Goal: Task Accomplishment & Management: Manage account settings

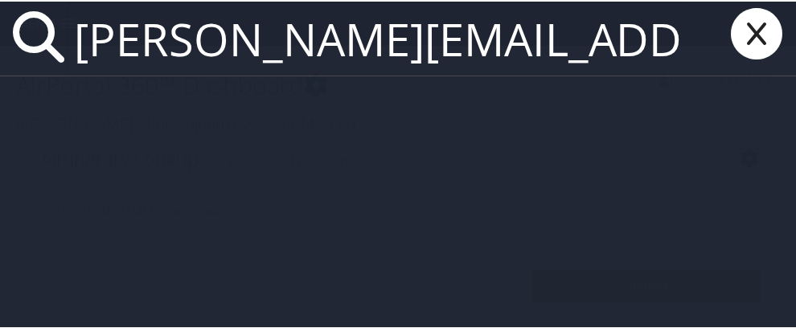
scroll to position [0, 130]
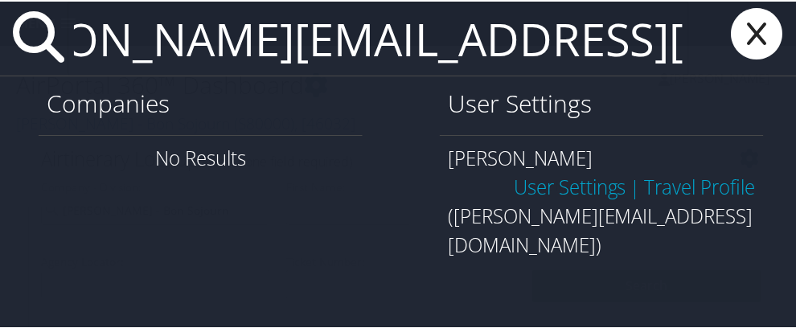
type input "[PERSON_NAME][EMAIL_ADDRESS][DOMAIN_NAME]"
click at [571, 183] on link "User Settings" at bounding box center [570, 185] width 113 height 27
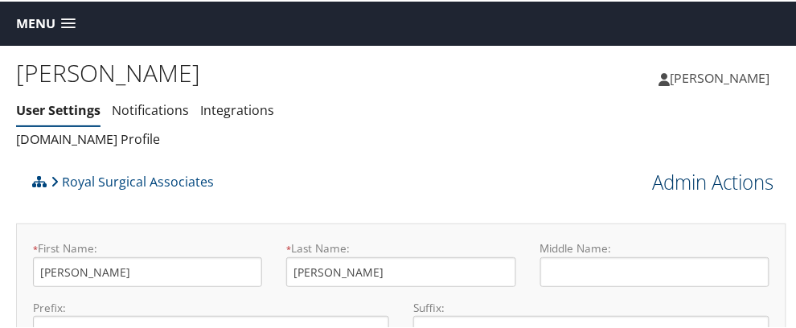
click at [682, 181] on link "Admin Actions" at bounding box center [713, 180] width 121 height 27
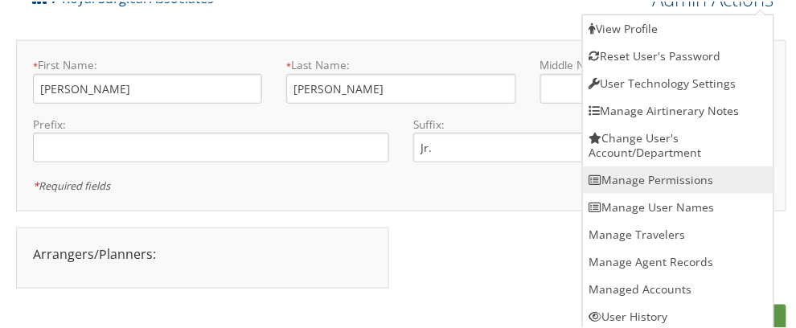
click at [677, 183] on link "Manage Permissions" at bounding box center [678, 178] width 191 height 27
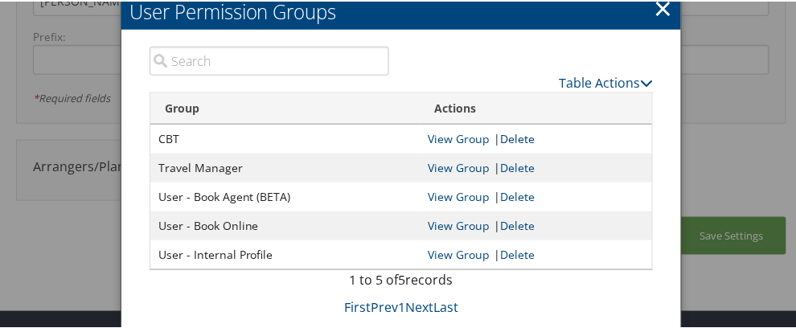
scroll to position [272, 0]
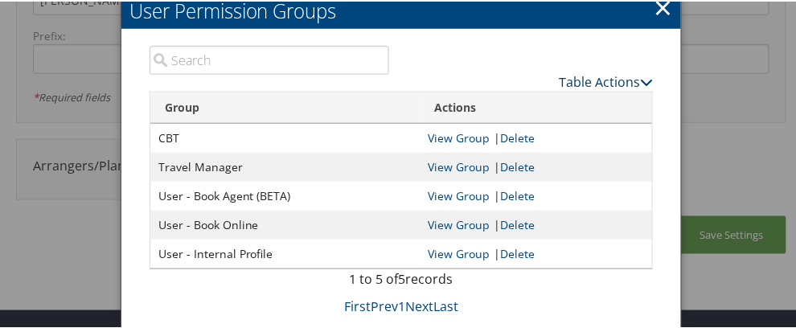
click at [580, 80] on link "Table Actions" at bounding box center [606, 81] width 94 height 18
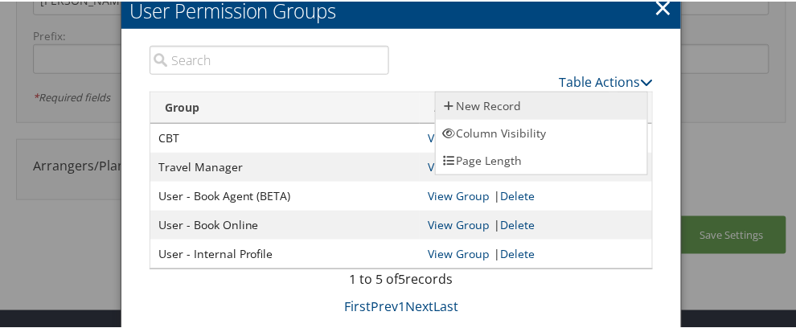
click at [584, 105] on link "New Record" at bounding box center [542, 104] width 212 height 27
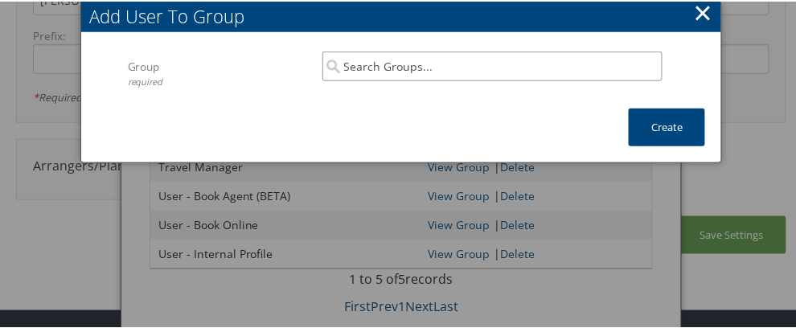
drag, startPoint x: 401, startPoint y: 59, endPoint x: 409, endPoint y: 63, distance: 8.3
click at [405, 60] on input "search" at bounding box center [493, 65] width 341 height 30
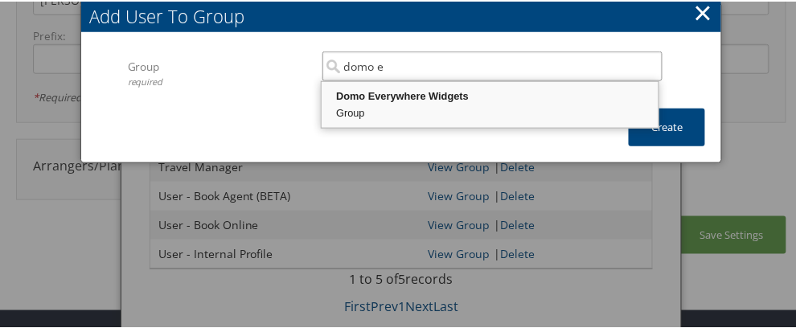
click at [451, 117] on div "Group" at bounding box center [490, 112] width 332 height 16
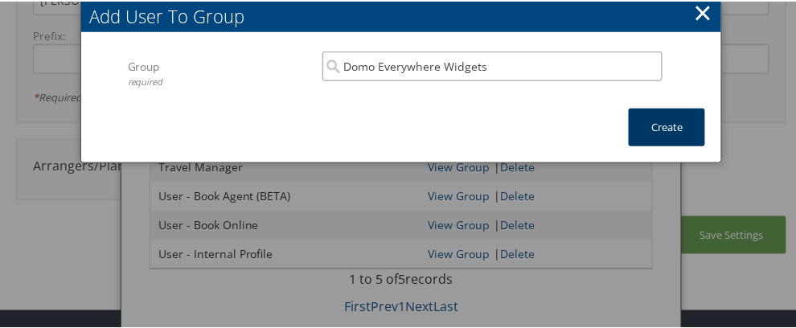
type input "Domo Everywhere Widgets"
click at [657, 136] on button "Create" at bounding box center [667, 126] width 76 height 38
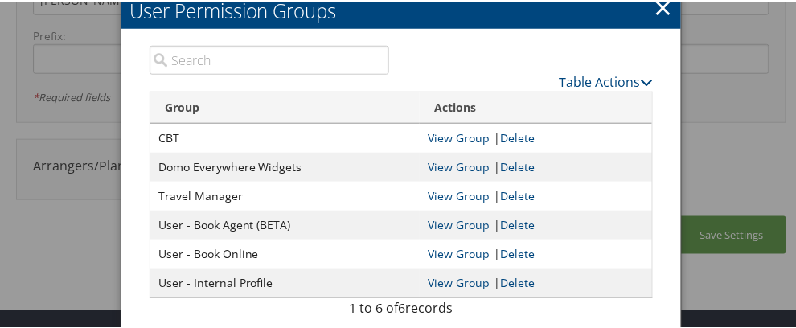
click at [735, 177] on div at bounding box center [401, 164] width 803 height 328
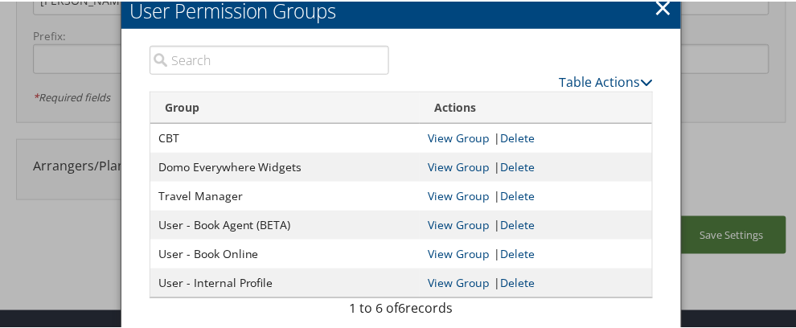
drag, startPoint x: 767, startPoint y: 255, endPoint x: 765, endPoint y: 238, distance: 17.1
click at [765, 245] on div "Save Settings" at bounding box center [401, 262] width 771 height 94
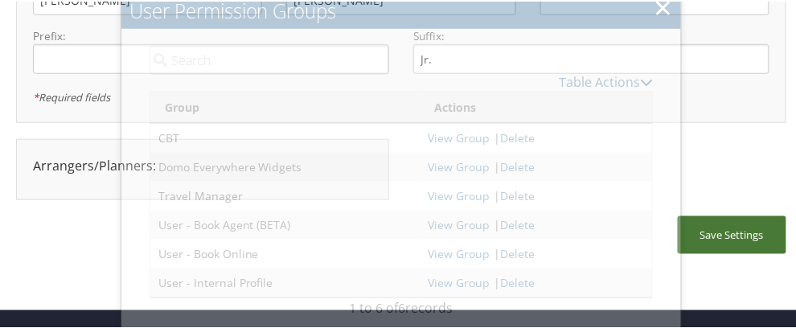
click at [756, 215] on div "Arrangers/Planners: Edit Arrangers & Planners Save Changes Cancel × Change Pass…" at bounding box center [401, 176] width 771 height 77
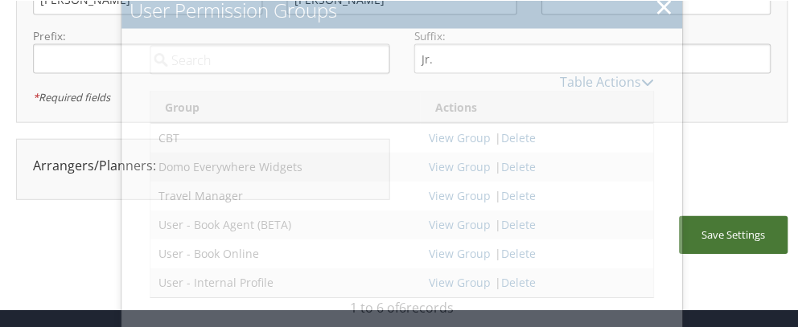
scroll to position [250, 0]
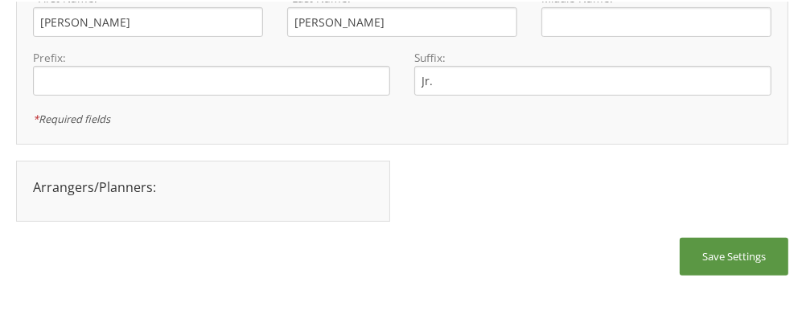
click at [535, 179] on div "Arrangers/Planners: Edit Arrangers & Planners Save Changes Cancel × Change Pass…" at bounding box center [402, 197] width 772 height 77
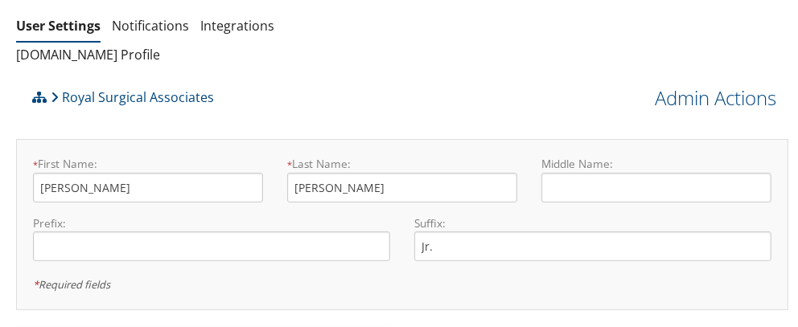
scroll to position [0, 0]
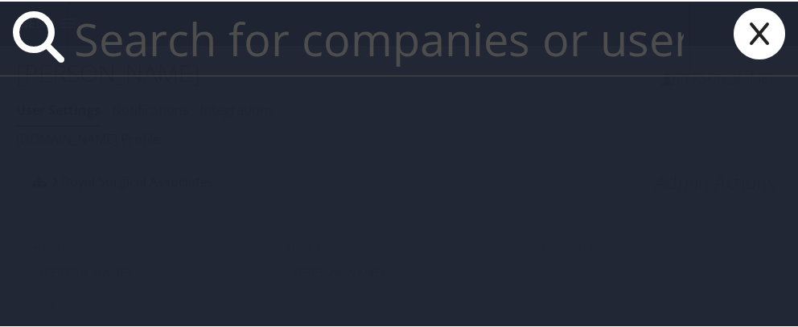
paste input "kmg10b@acu.edu"
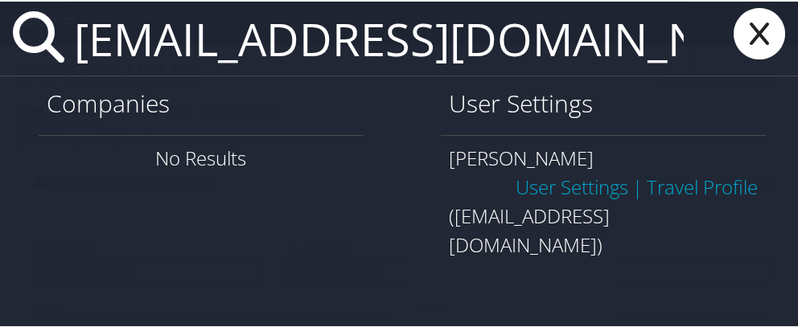
type input "kmg10b@acu.edu"
click at [578, 187] on link "User Settings" at bounding box center [572, 185] width 113 height 27
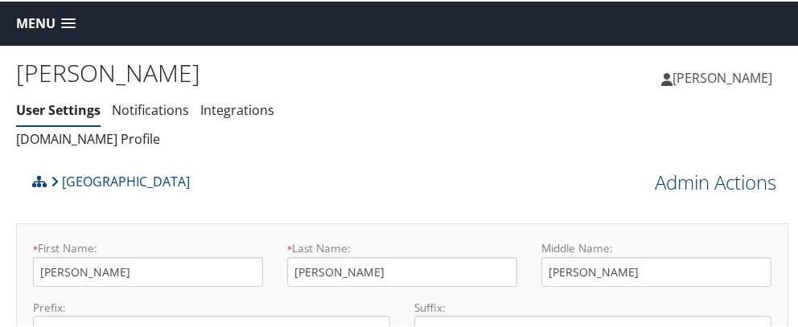
click at [665, 183] on link "Admin Actions" at bounding box center [715, 180] width 121 height 27
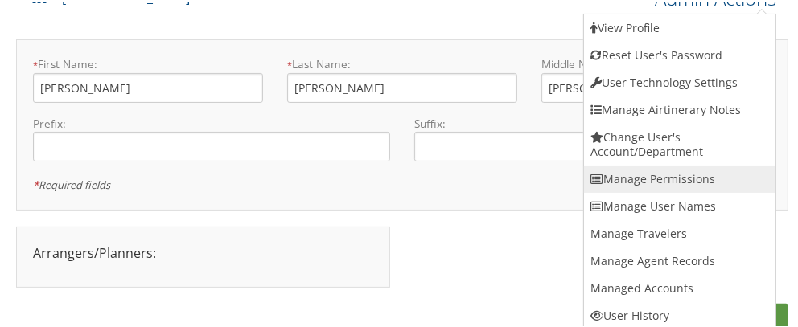
click at [658, 175] on link "Manage Permissions" at bounding box center [679, 177] width 191 height 27
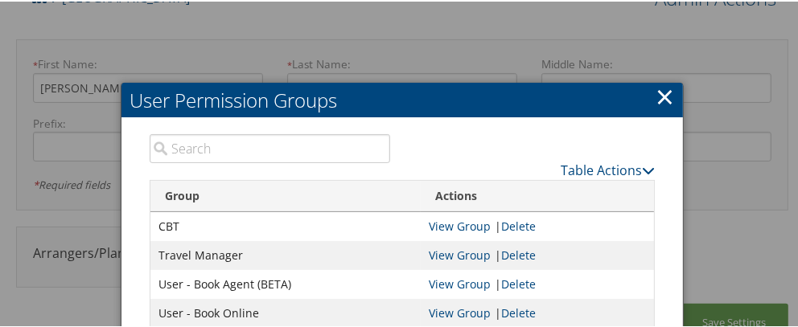
click at [702, 172] on div at bounding box center [402, 163] width 804 height 327
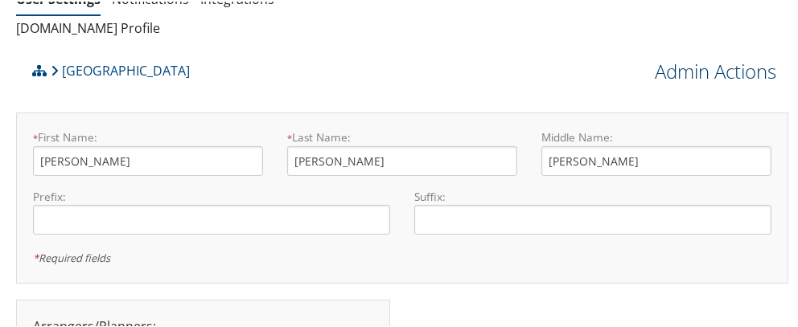
click at [701, 71] on link "Admin Actions" at bounding box center [715, 69] width 121 height 27
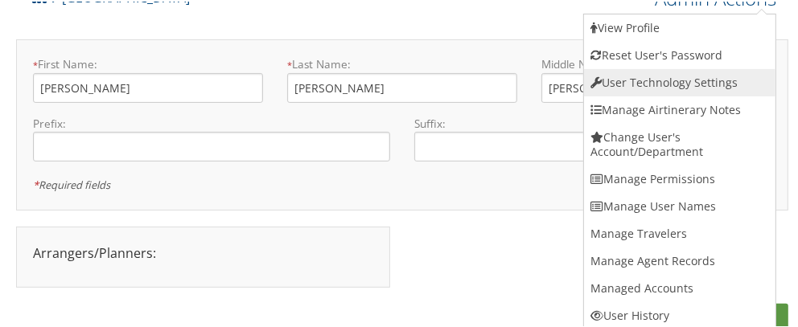
click at [687, 78] on link "User Technology Settings" at bounding box center [679, 81] width 191 height 27
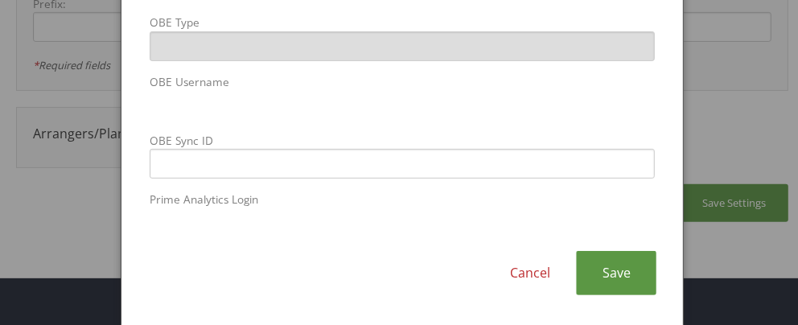
scroll to position [229, 0]
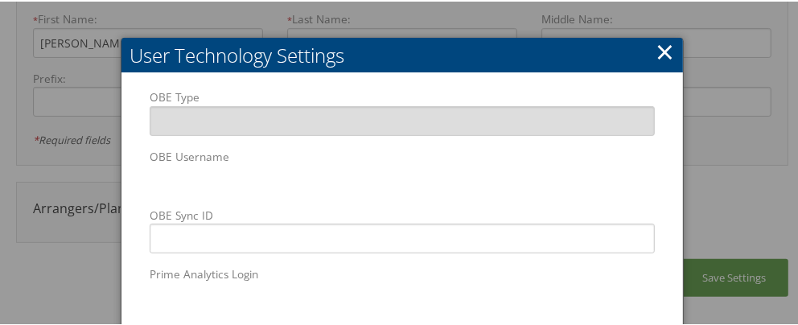
click at [739, 271] on div at bounding box center [402, 162] width 804 height 325
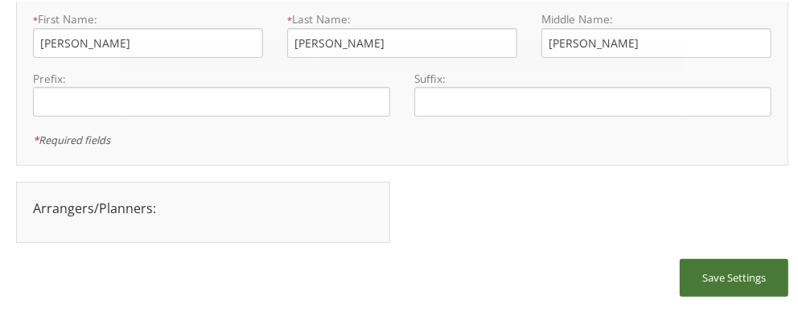
click at [741, 272] on button "Save Settings" at bounding box center [734, 276] width 109 height 38
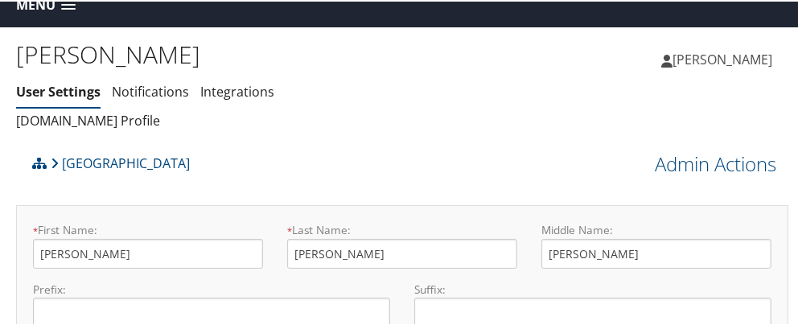
scroll to position [0, 0]
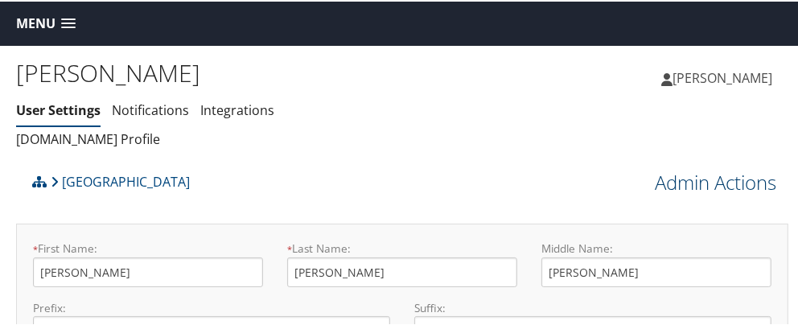
click at [661, 186] on link "Admin Actions" at bounding box center [715, 180] width 121 height 27
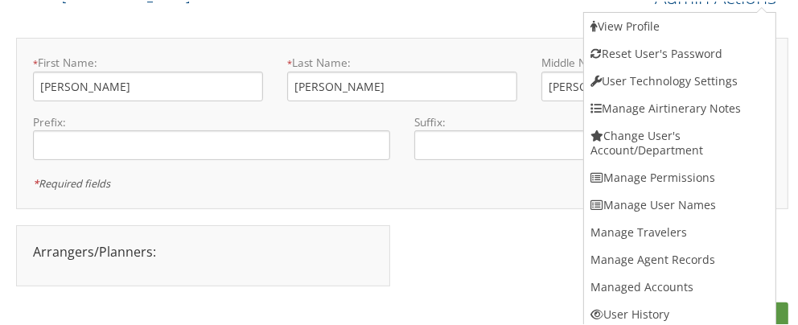
click at [661, 180] on link "Manage Permissions" at bounding box center [679, 175] width 191 height 27
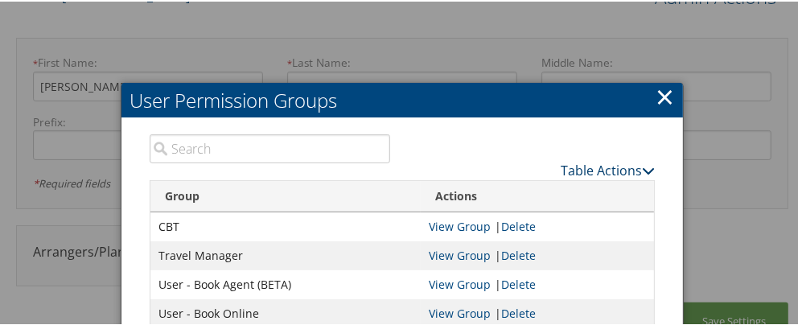
click at [613, 164] on link "Table Actions" at bounding box center [608, 169] width 94 height 18
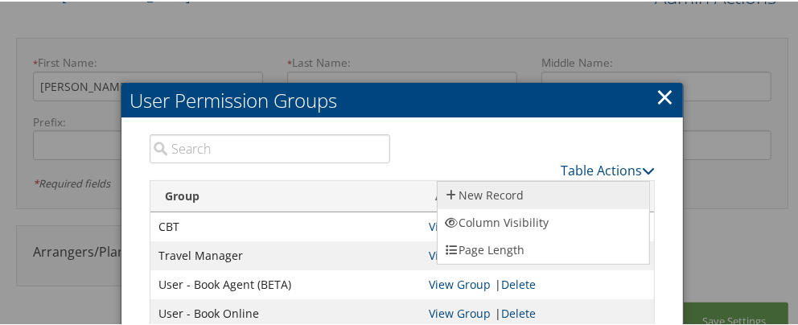
click at [561, 188] on link "New Record" at bounding box center [544, 193] width 212 height 27
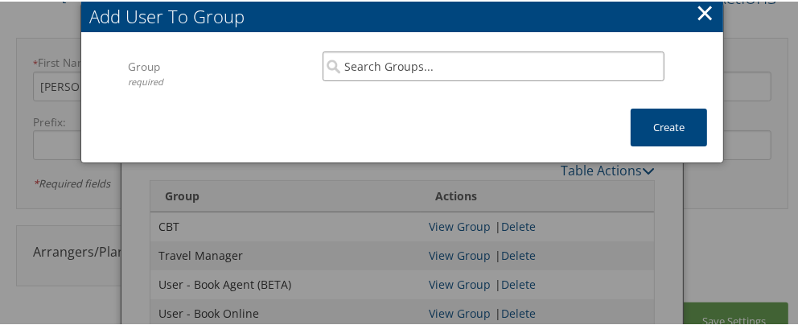
click at [426, 62] on input "search" at bounding box center [494, 65] width 342 height 30
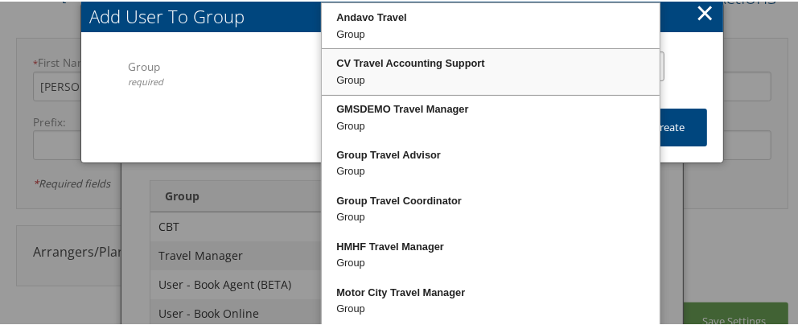
click at [467, 64] on div "CV Travel Accounting Support" at bounding box center [490, 62] width 333 height 16
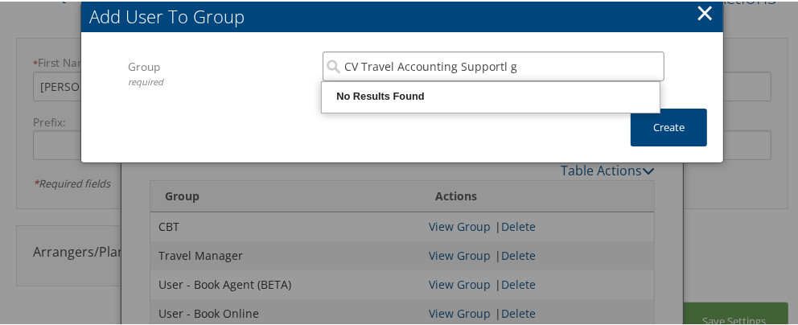
drag, startPoint x: 520, startPoint y: 64, endPoint x: 131, endPoint y: 51, distance: 388.8
click at [131, 51] on div "Group required CV Travel Accounting Supportl g Multiple values The selected ite…" at bounding box center [402, 78] width 549 height 57
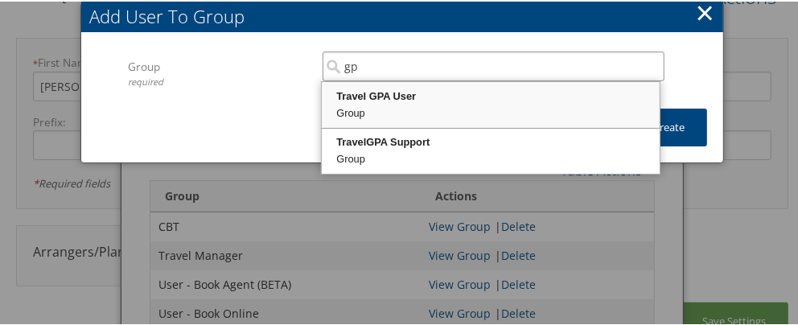
click at [478, 101] on div "Travel GPA User" at bounding box center [490, 95] width 333 height 16
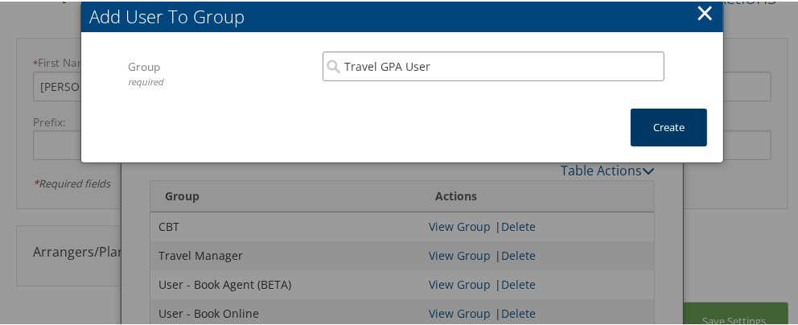
type input "Travel GPA User"
click at [653, 114] on button "Create" at bounding box center [669, 126] width 76 height 38
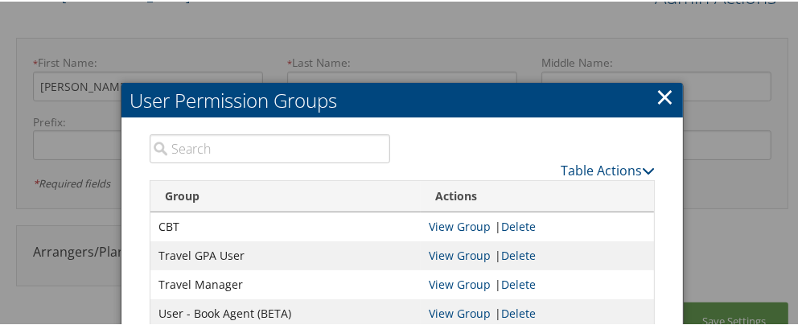
click at [740, 302] on div at bounding box center [402, 162] width 804 height 325
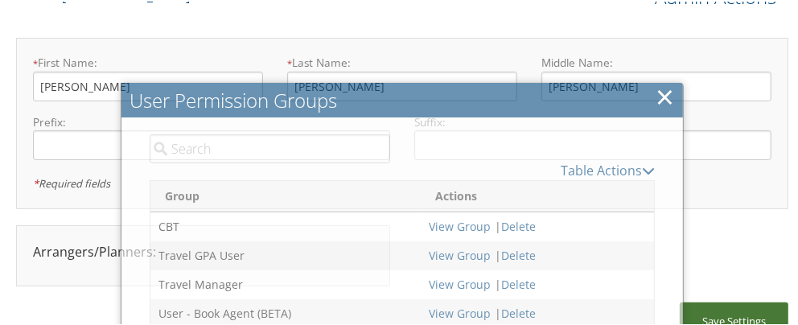
click at [740, 302] on button "Save Settings" at bounding box center [734, 320] width 109 height 38
click at [738, 307] on button "Save Settings" at bounding box center [734, 320] width 109 height 38
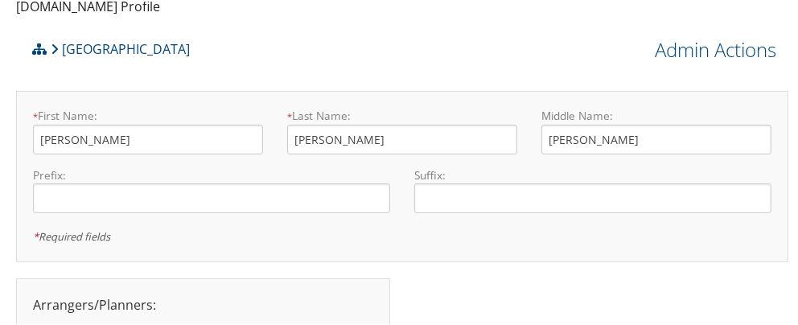
scroll to position [0, 0]
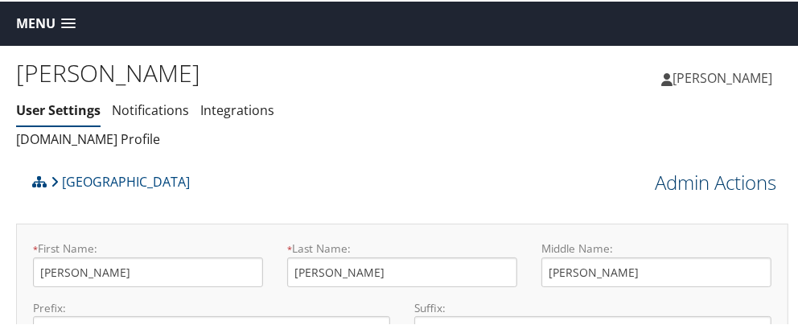
click at [681, 186] on link "Admin Actions" at bounding box center [715, 180] width 121 height 27
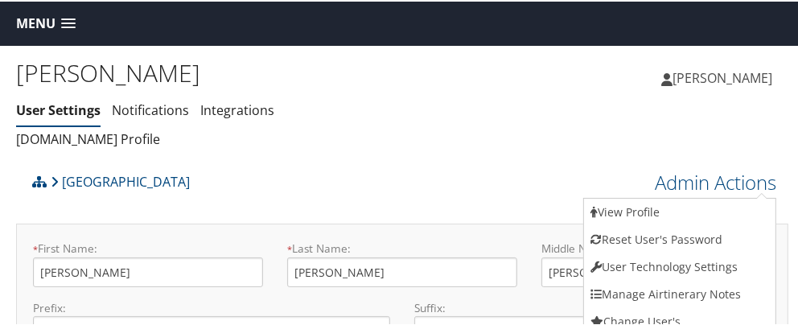
scroll to position [186, 0]
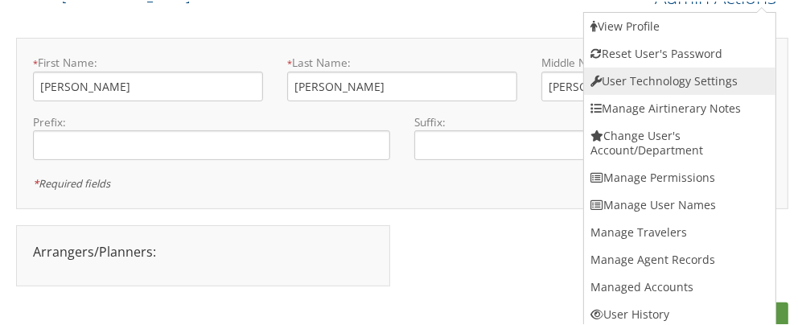
click at [665, 78] on link "User Technology Settings" at bounding box center [679, 79] width 191 height 27
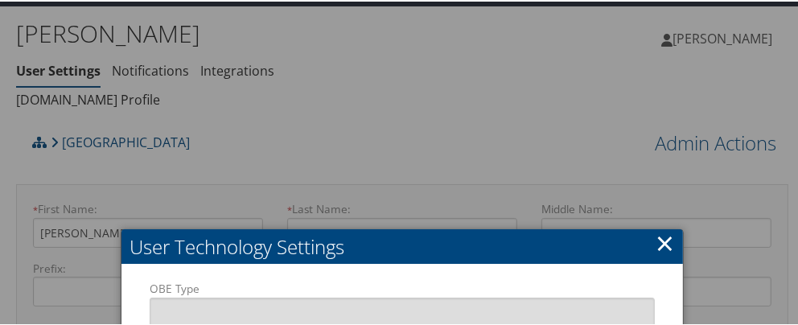
scroll to position [306, 0]
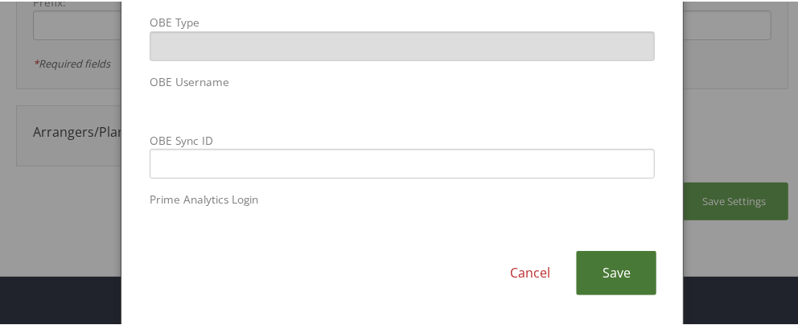
click at [642, 269] on link "Save" at bounding box center [616, 271] width 80 height 44
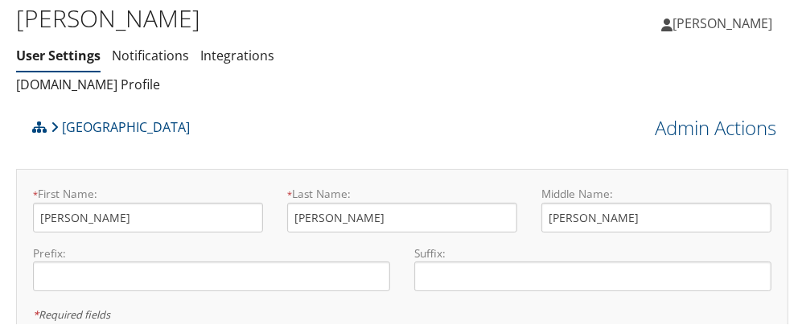
scroll to position [34, 0]
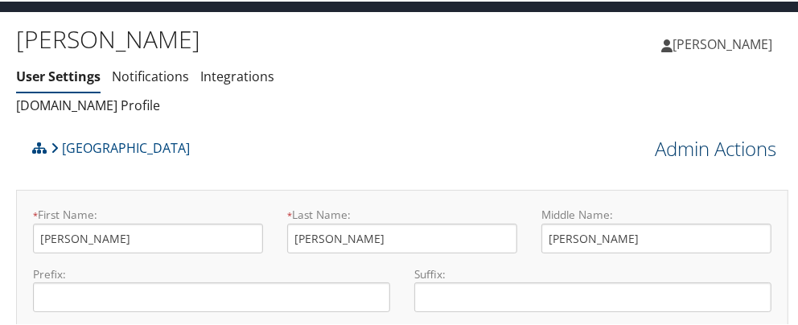
click at [672, 138] on link "Admin Actions" at bounding box center [715, 147] width 121 height 27
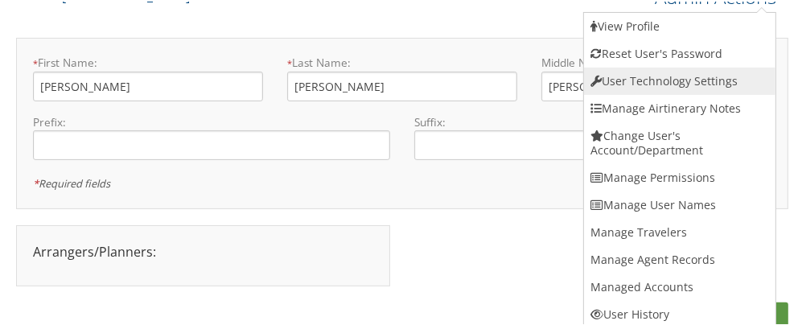
click at [667, 83] on link "User Technology Settings" at bounding box center [679, 79] width 191 height 27
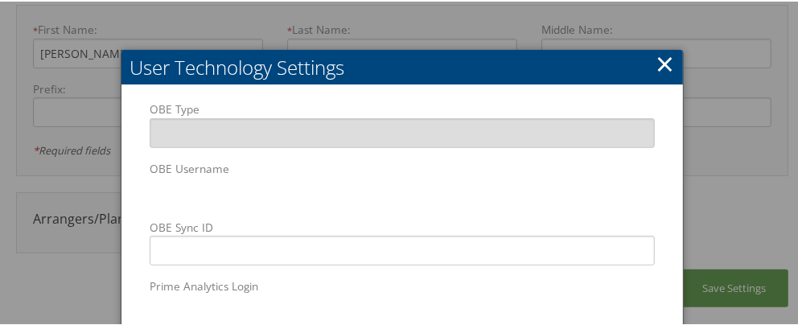
scroll to position [259, 0]
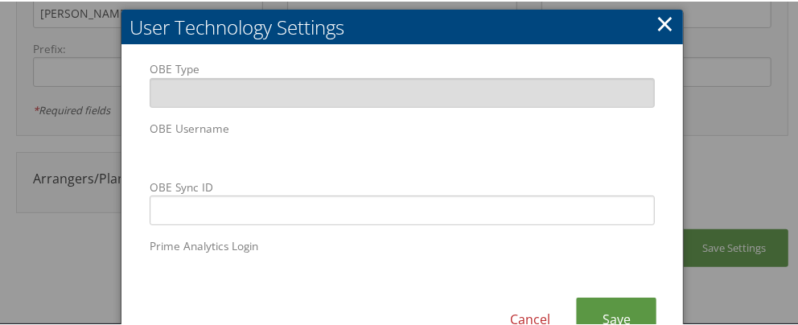
click at [633, 306] on link "Save" at bounding box center [616, 318] width 80 height 44
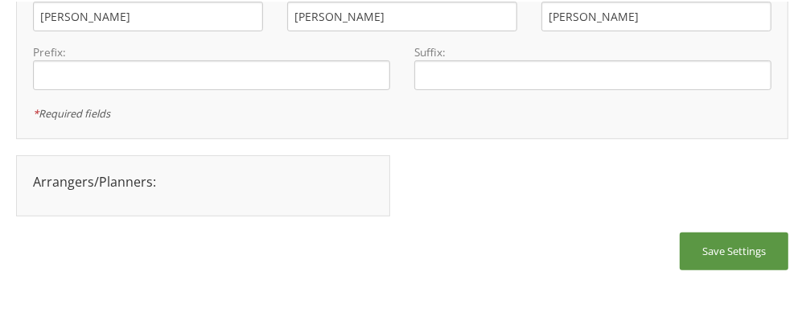
scroll to position [253, 0]
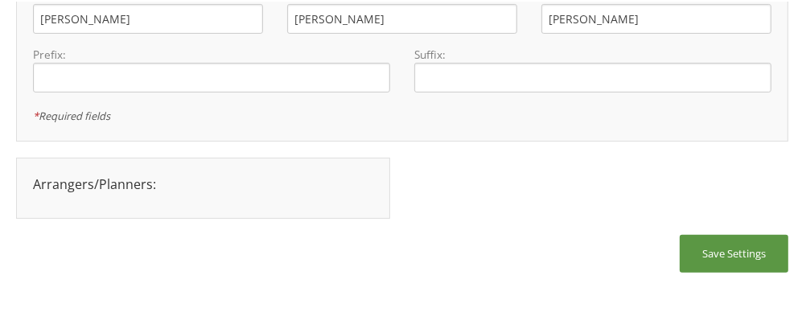
click at [541, 256] on div "Save Settings" at bounding box center [402, 280] width 772 height 94
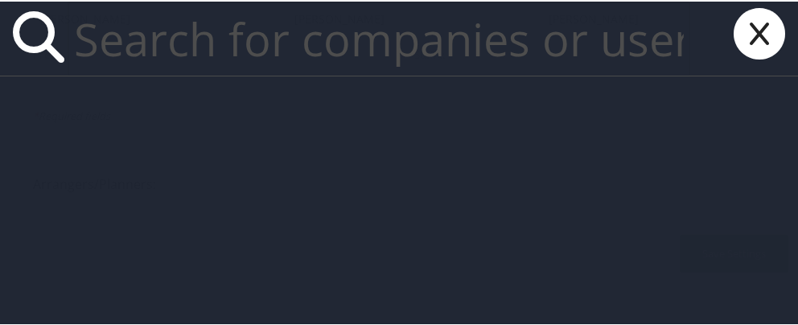
paste input "mga98b@acu.edu"
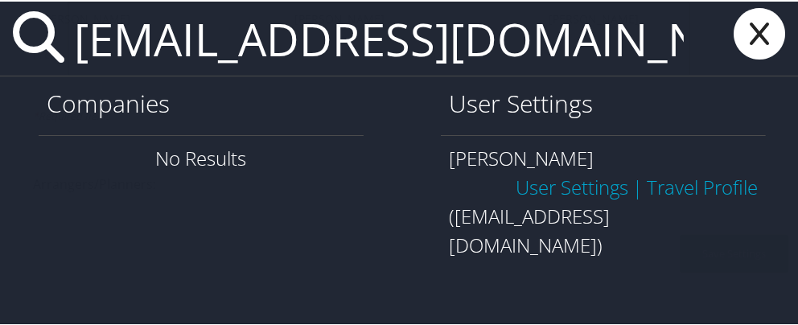
type input "mga98b@acu.edu"
click at [574, 183] on link "User Settings" at bounding box center [572, 185] width 113 height 27
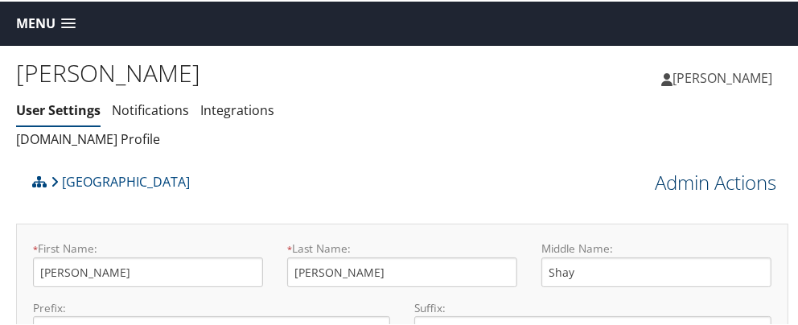
click at [685, 179] on link "Admin Actions" at bounding box center [715, 180] width 121 height 27
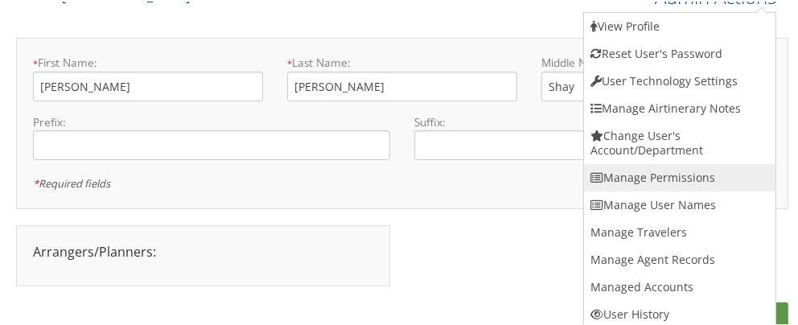
click at [689, 174] on link "Manage Permissions" at bounding box center [679, 175] width 191 height 27
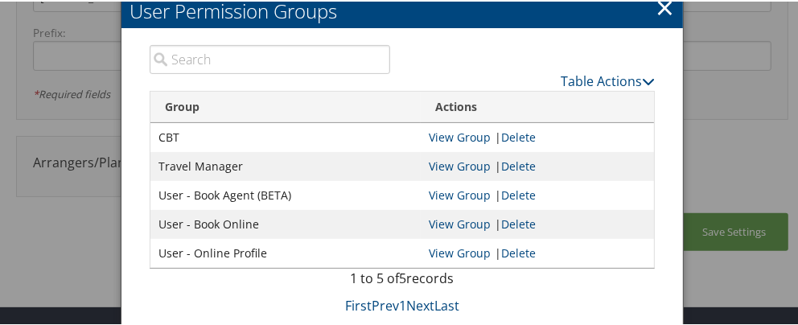
scroll to position [278, 0]
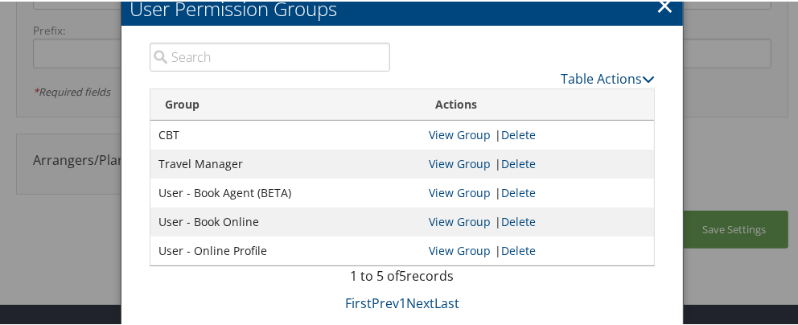
click at [595, 87] on table "Group Actions CBT View Group | Delete Travel Manager View Group | Delete User -…" at bounding box center [402, 176] width 505 height 178
click at [594, 82] on link "Table Actions" at bounding box center [608, 77] width 94 height 18
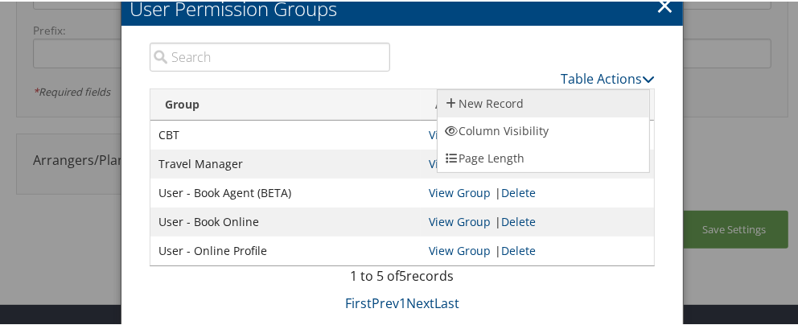
click at [548, 100] on link "New Record" at bounding box center [544, 101] width 212 height 27
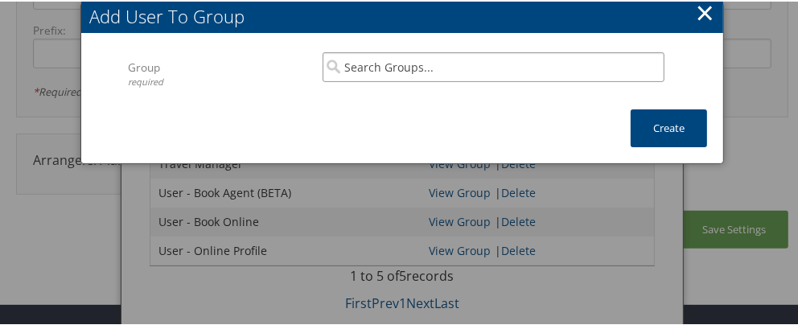
click at [413, 66] on input "search" at bounding box center [494, 66] width 342 height 30
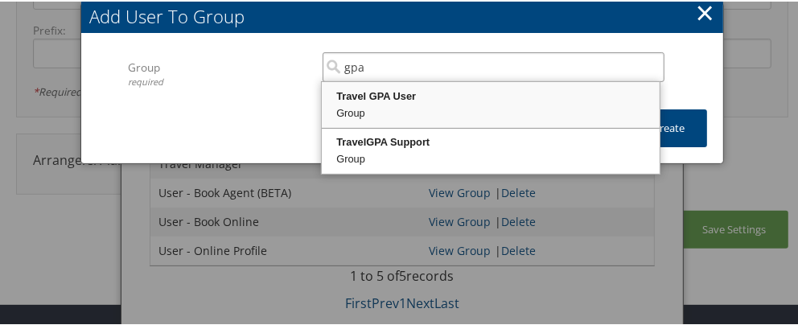
click at [596, 111] on div "Group" at bounding box center [490, 112] width 333 height 16
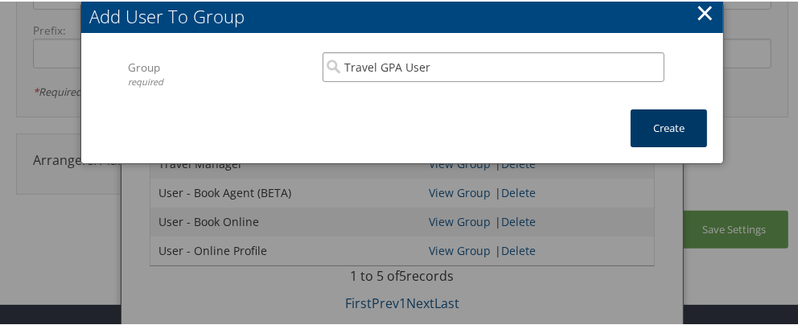
type input "Travel GPA User"
click at [631, 124] on button "Create" at bounding box center [669, 127] width 76 height 38
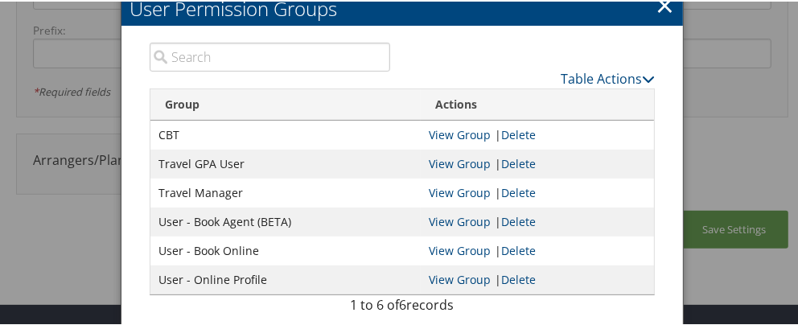
click at [714, 158] on div at bounding box center [402, 162] width 804 height 325
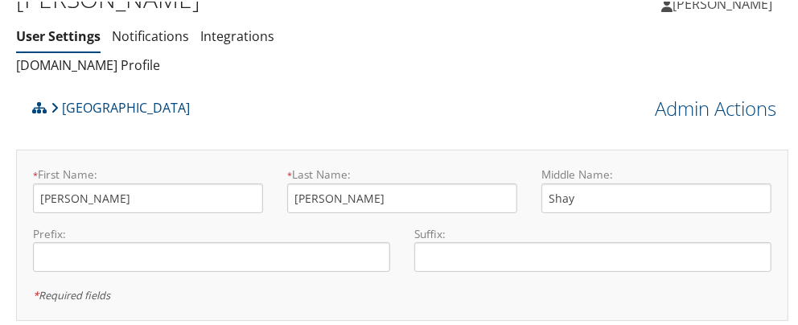
scroll to position [34, 0]
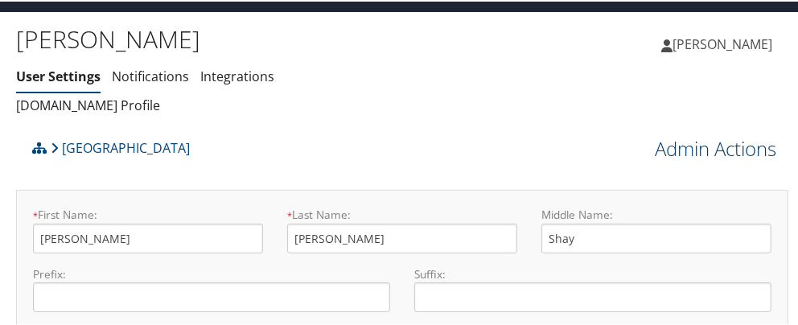
click at [678, 152] on link "Admin Actions" at bounding box center [715, 147] width 121 height 27
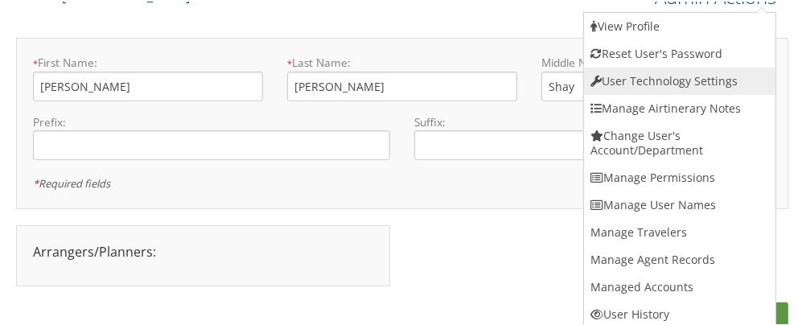
click at [668, 84] on link "User Technology Settings" at bounding box center [679, 79] width 191 height 27
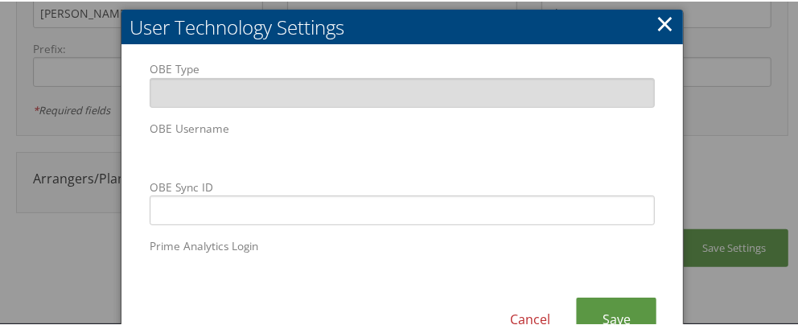
scroll to position [306, 0]
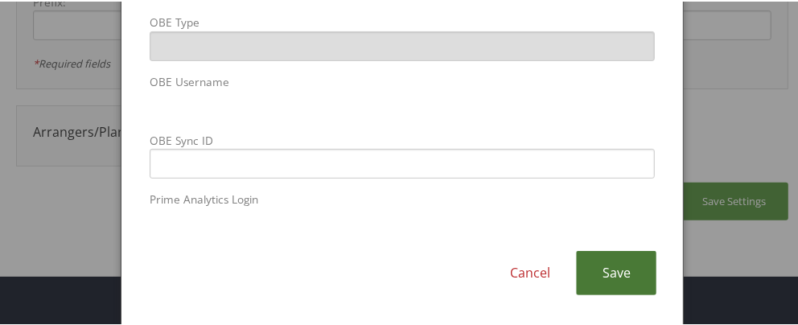
click at [605, 272] on link "Save" at bounding box center [616, 271] width 80 height 44
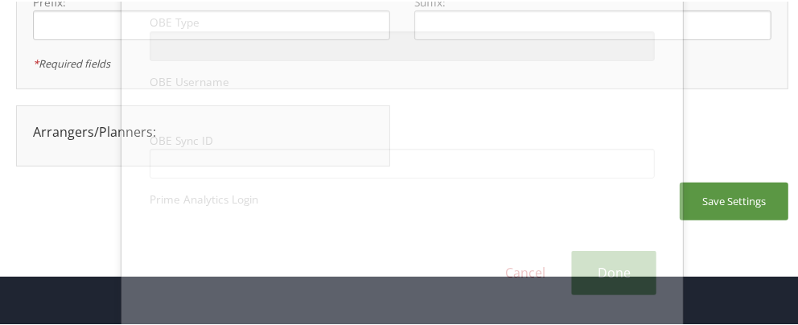
scroll to position [253, 0]
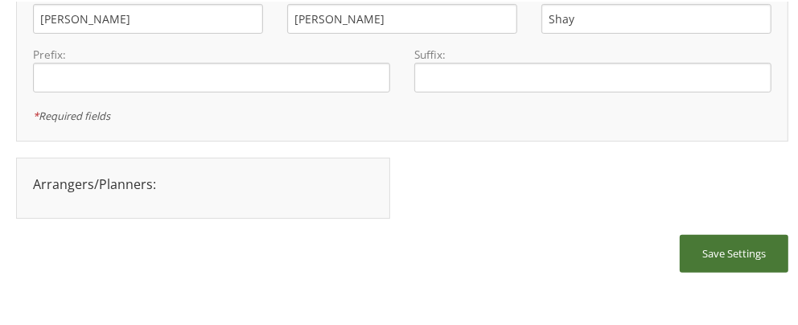
click at [721, 253] on button "Save Settings" at bounding box center [734, 252] width 109 height 38
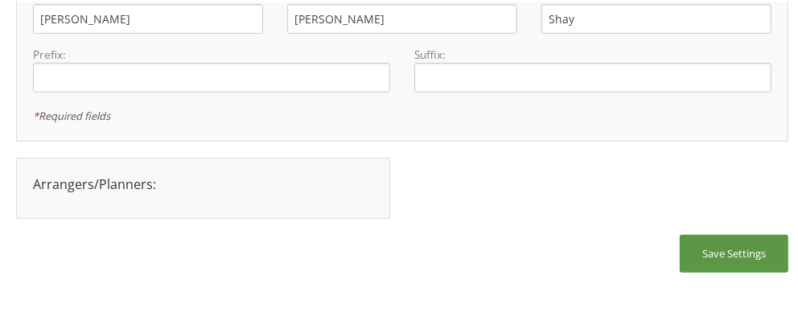
click at [618, 214] on div "Arrangers/Planners: Edit Arrangers & Planners Save Changes Cancel × Change Pass…" at bounding box center [402, 194] width 772 height 77
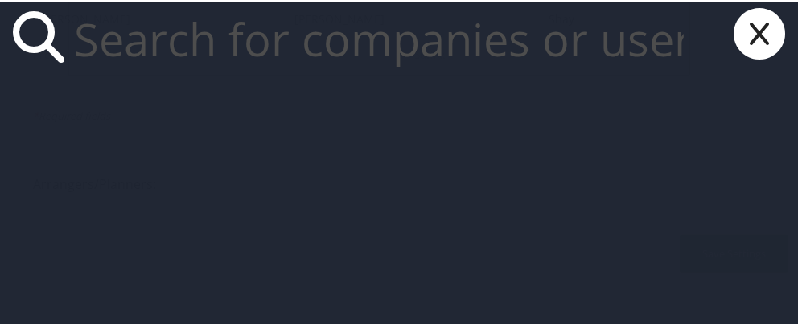
paste input "sss05a@acu.edu"
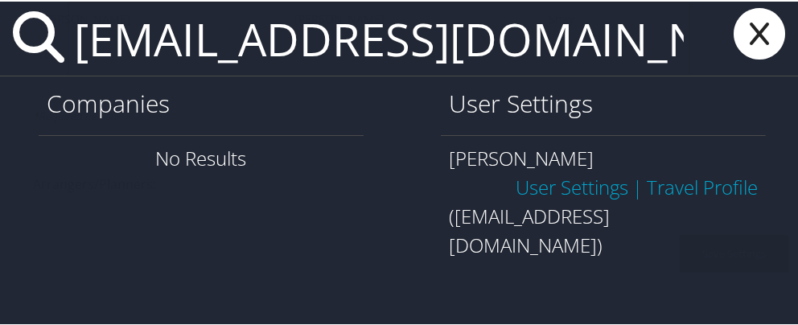
type input "sss05a@acu.edu"
click at [576, 190] on link "User Settings" at bounding box center [572, 185] width 113 height 27
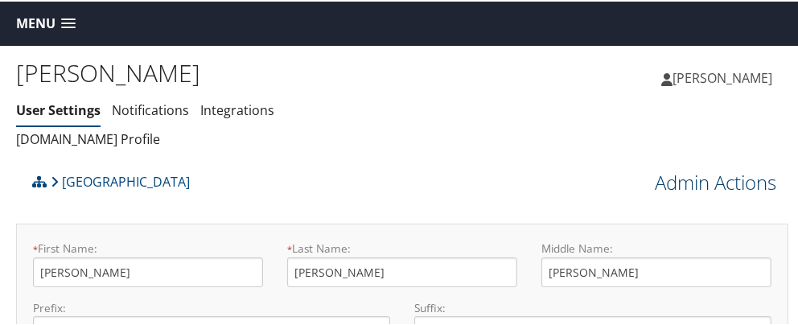
click at [678, 178] on link "Admin Actions" at bounding box center [715, 180] width 121 height 27
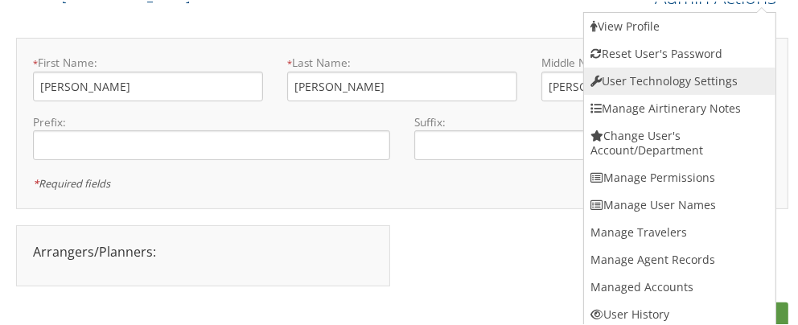
click at [672, 84] on link "User Technology Settings" at bounding box center [679, 79] width 191 height 27
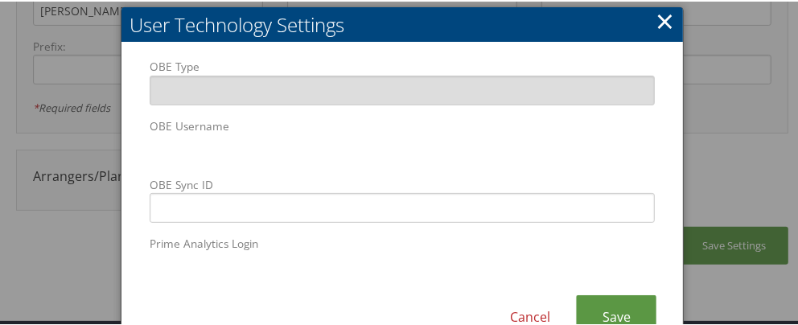
scroll to position [306, 0]
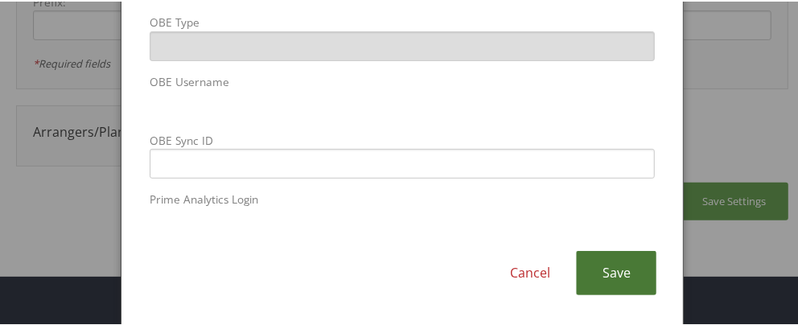
click at [610, 275] on link "Save" at bounding box center [616, 271] width 80 height 44
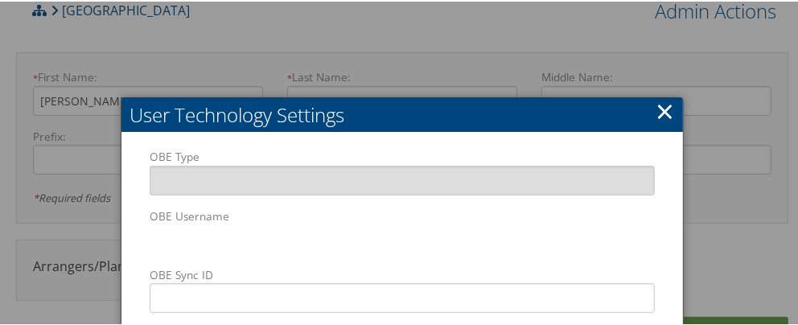
scroll to position [0, 0]
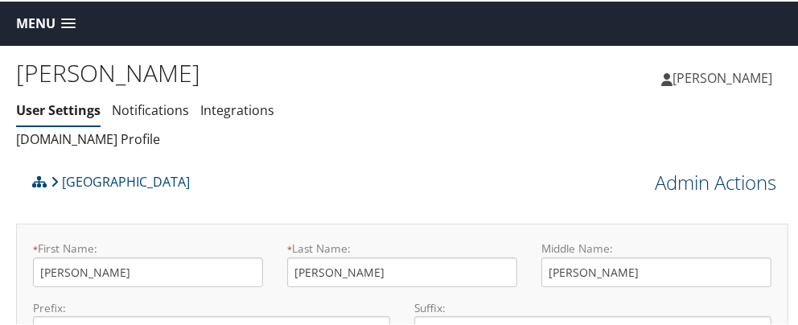
click at [692, 183] on link "Admin Actions" at bounding box center [715, 180] width 121 height 27
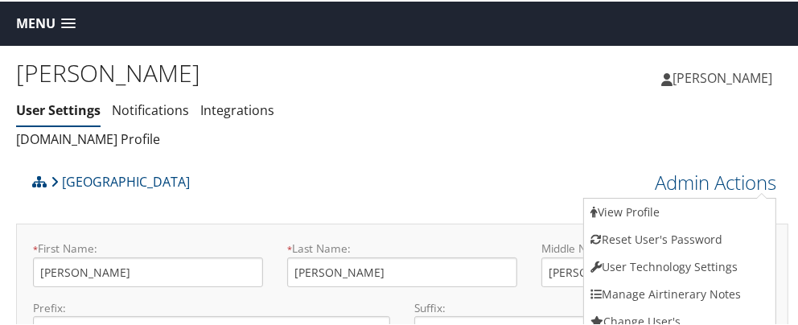
scroll to position [186, 0]
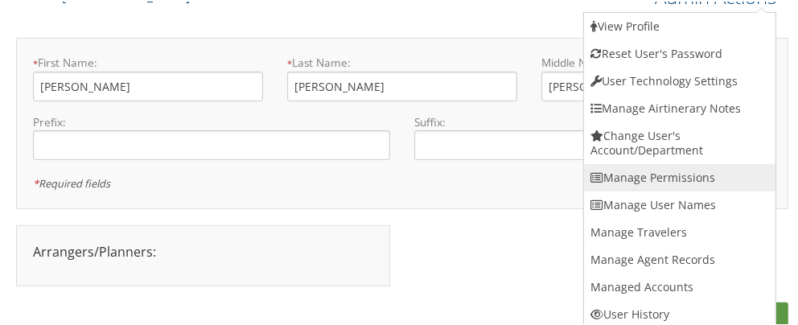
click at [694, 182] on link "Manage Permissions" at bounding box center [679, 175] width 191 height 27
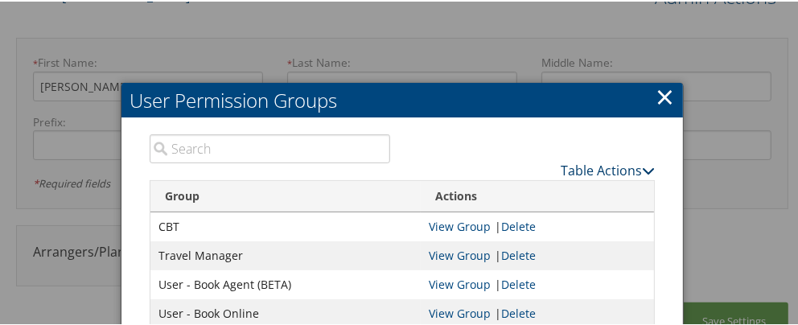
click at [566, 169] on link "Table Actions" at bounding box center [608, 169] width 94 height 18
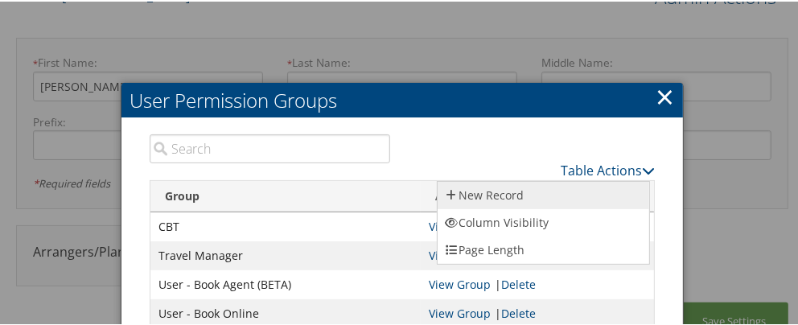
click at [512, 196] on link "New Record" at bounding box center [544, 193] width 212 height 27
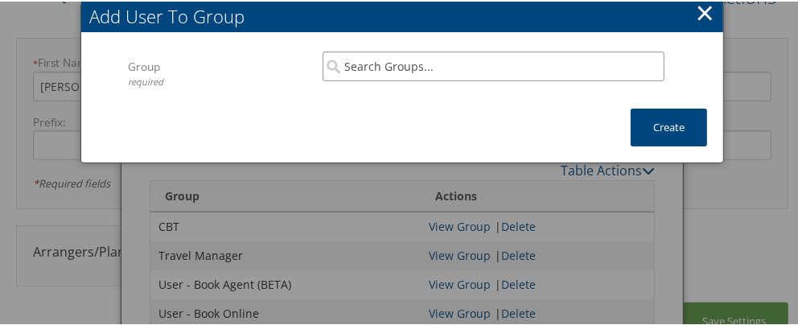
click at [476, 75] on input "search" at bounding box center [494, 65] width 342 height 30
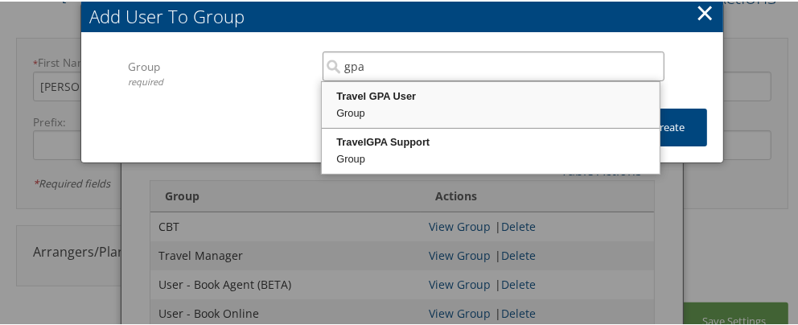
click at [526, 104] on div "Group" at bounding box center [490, 112] width 333 height 16
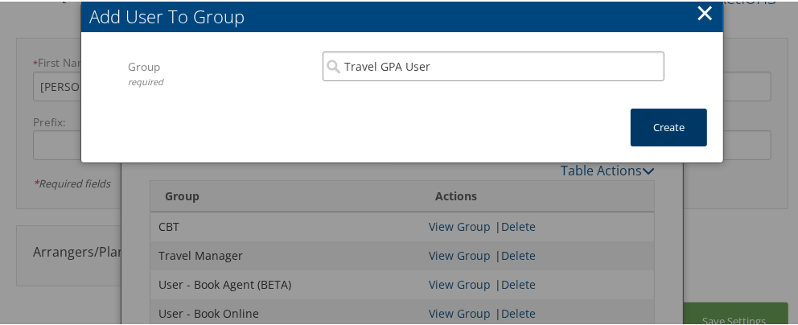
type input "Travel GPA User"
click at [687, 138] on button "Create" at bounding box center [669, 126] width 76 height 38
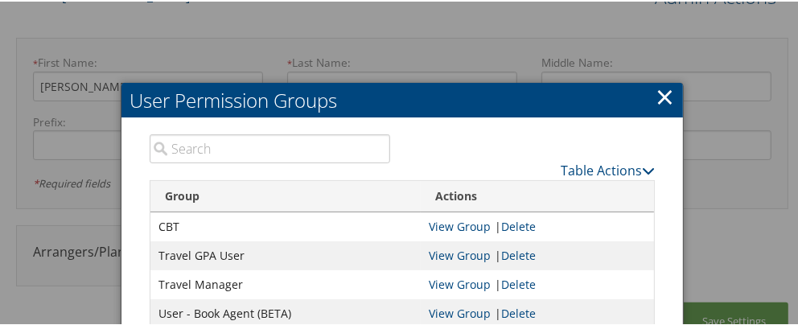
scroll to position [259, 0]
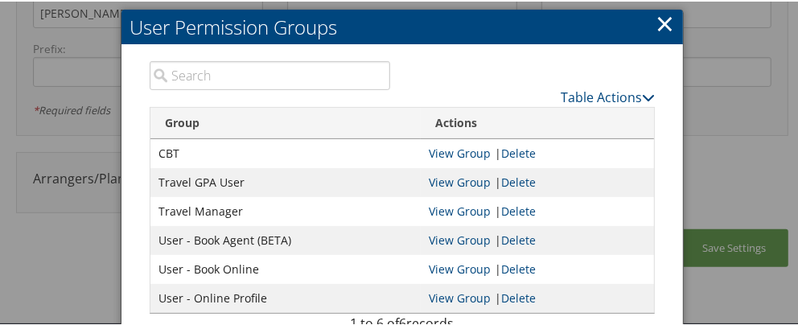
click at [673, 231] on div "Table Actions Loading... Group Actions CBT View Group | Delete Travel GPA User …" at bounding box center [401, 208] width 561 height 331
click at [734, 249] on div at bounding box center [402, 162] width 804 height 325
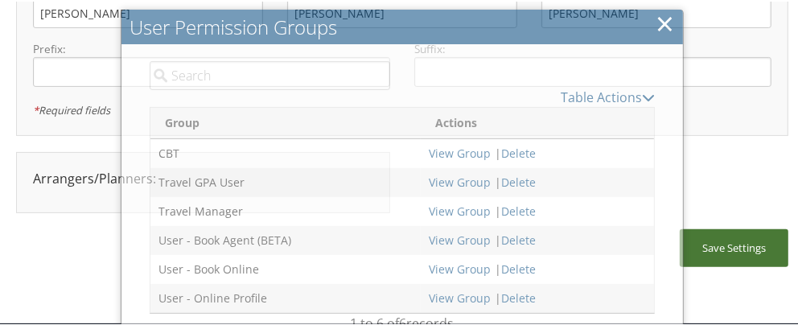
click at [734, 249] on button "Save Settings" at bounding box center [734, 247] width 109 height 38
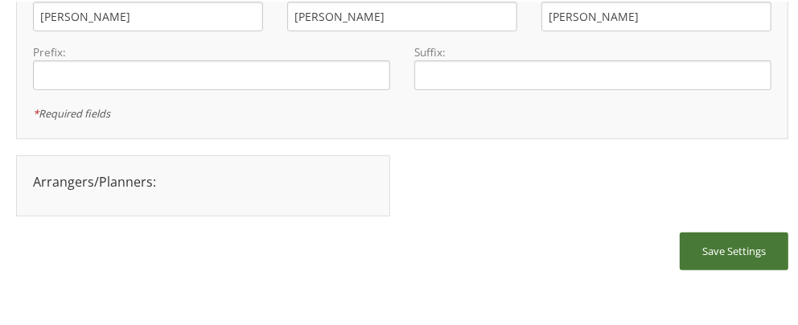
scroll to position [253, 0]
